Goal: Information Seeking & Learning: Learn about a topic

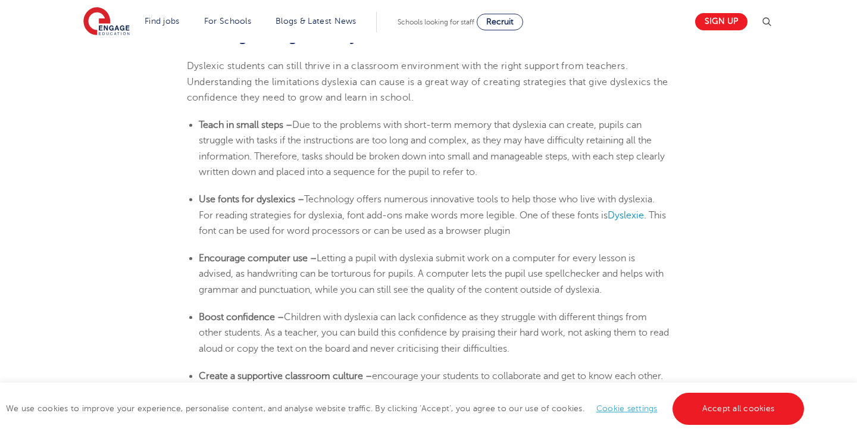
scroll to position [1975, 0]
click at [637, 214] on span "Dyslexie" at bounding box center [626, 215] width 36 height 11
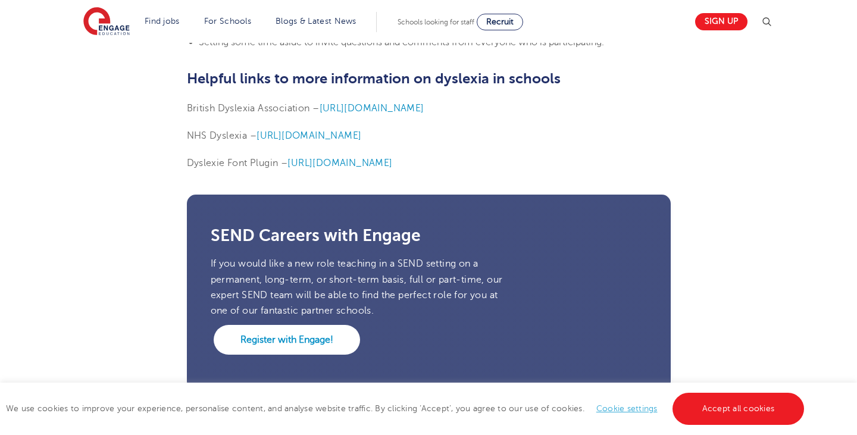
scroll to position [3013, 0]
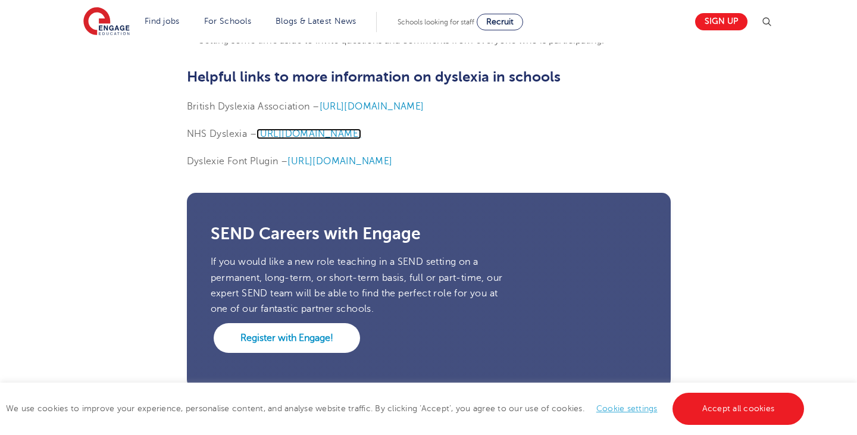
click at [361, 137] on span "[URL][DOMAIN_NAME]" at bounding box center [309, 134] width 105 height 11
